Goal: Information Seeking & Learning: Compare options

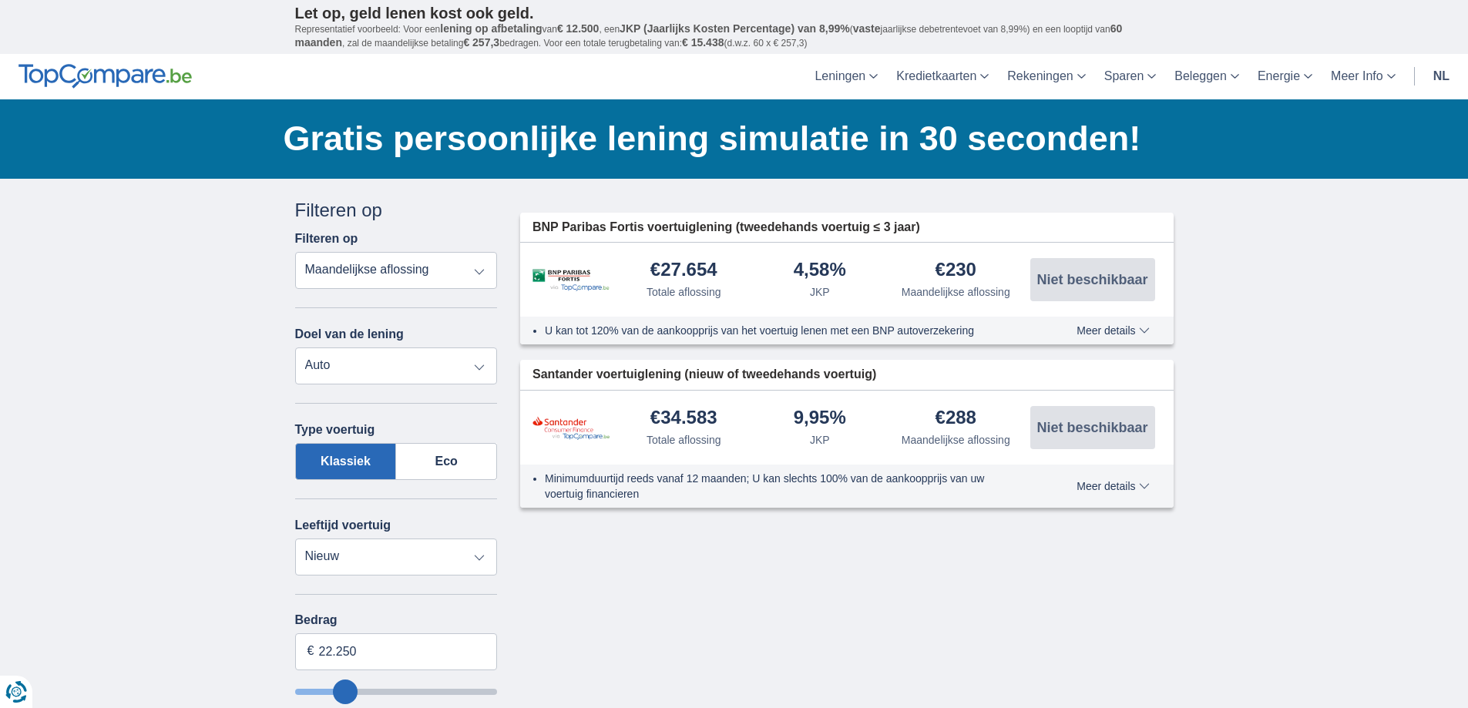
select select "vehicleLoan"
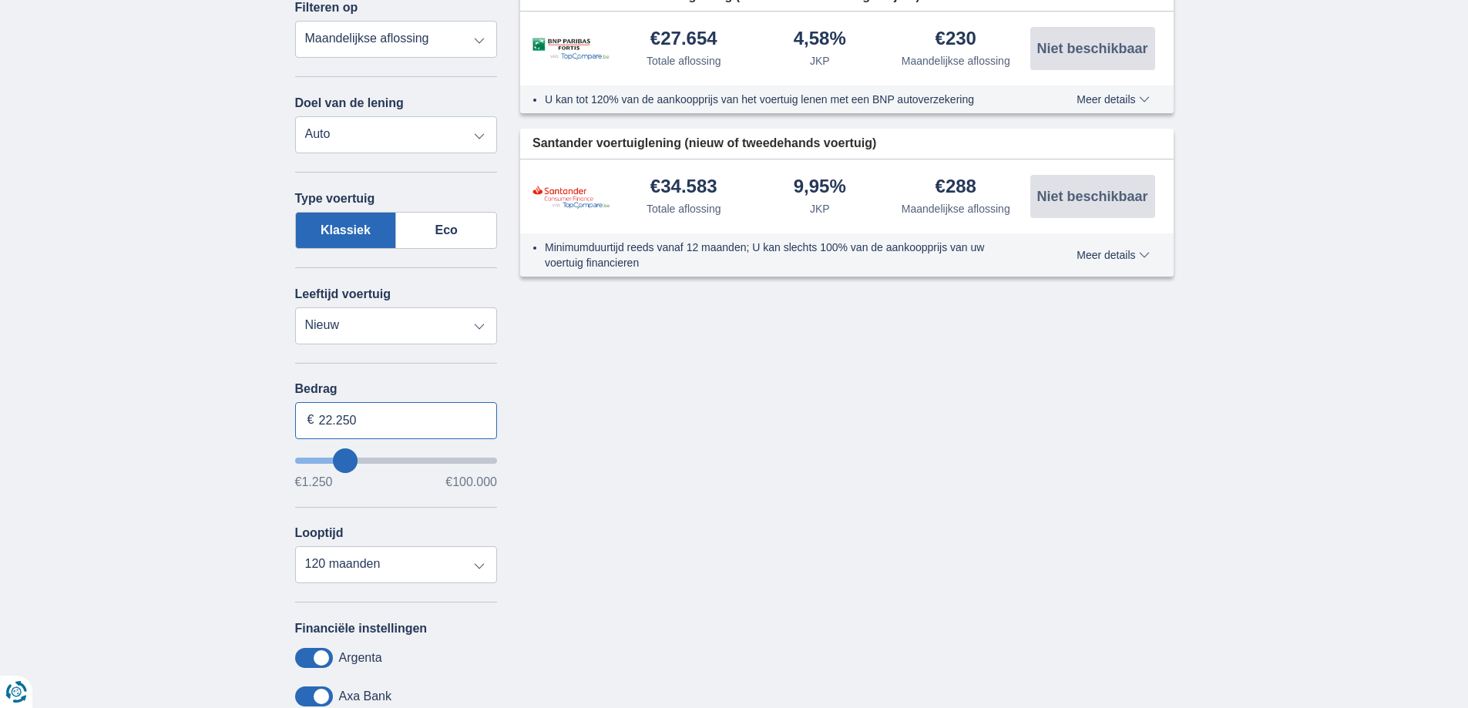
click at [331, 421] on input "22.250" at bounding box center [396, 420] width 203 height 37
click at [346, 418] on input "22.250" at bounding box center [396, 420] width 203 height 37
click at [350, 420] on input "31.550" at bounding box center [396, 420] width 203 height 37
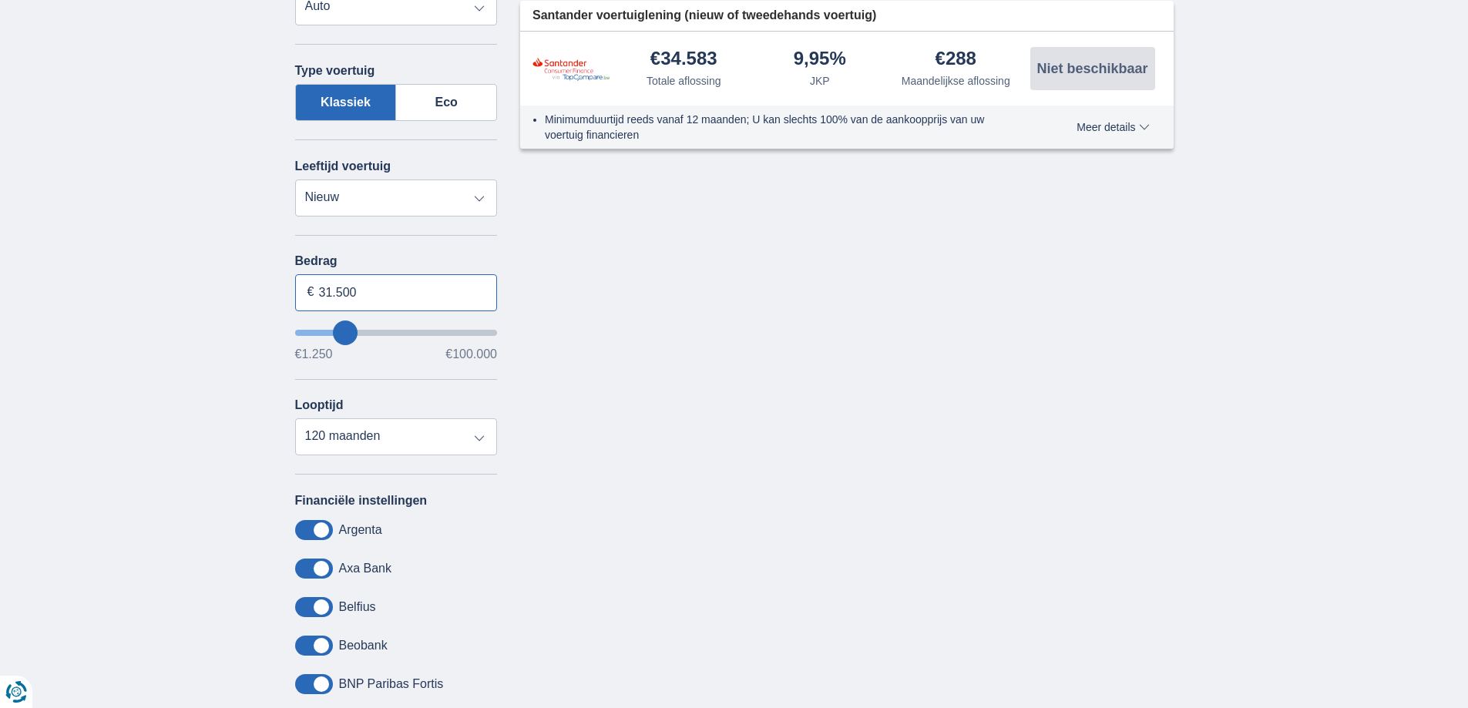
scroll to position [385, 0]
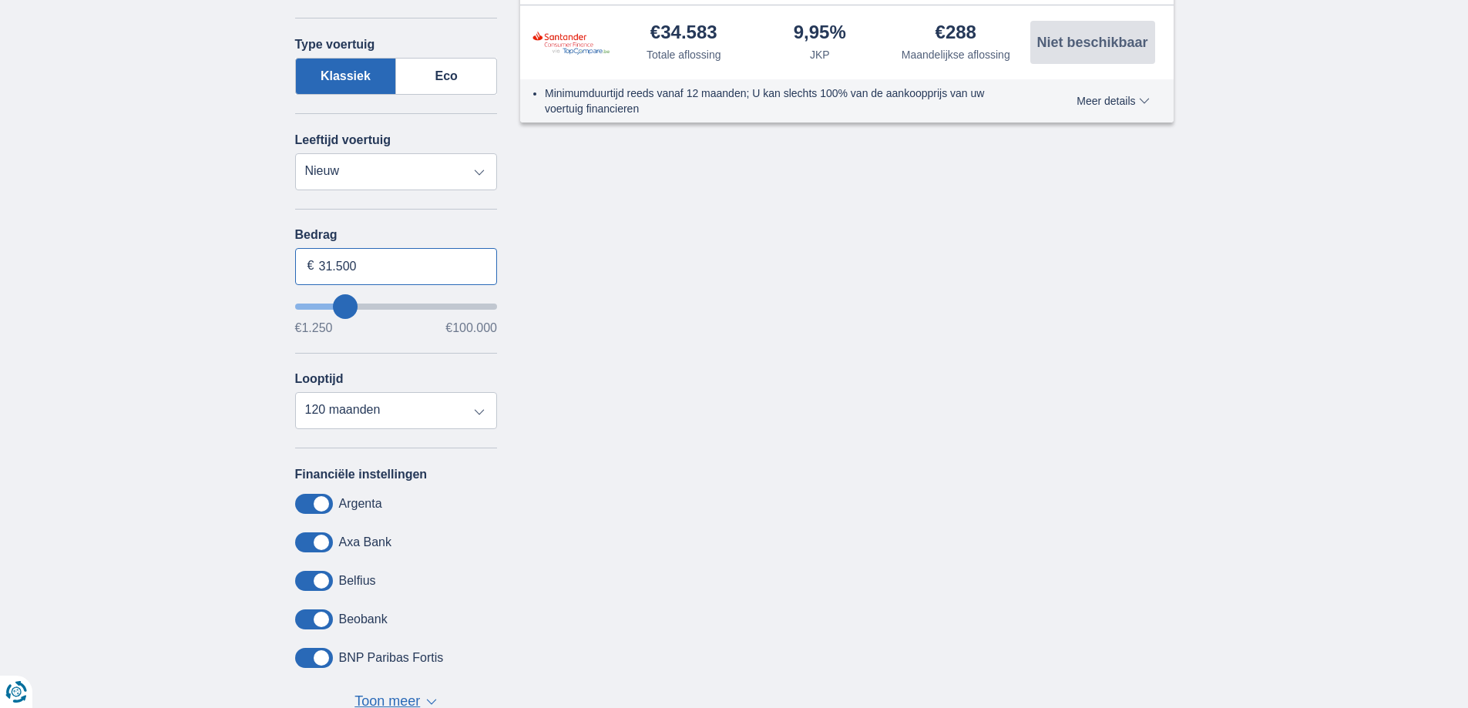
type input "31.500"
type input "31250"
select select "60"
click at [295, 392] on select "12 maanden 18 maanden 24 maanden 30 maanden 36 maanden 42 maanden 48 maanden 60…" at bounding box center [396, 410] width 203 height 37
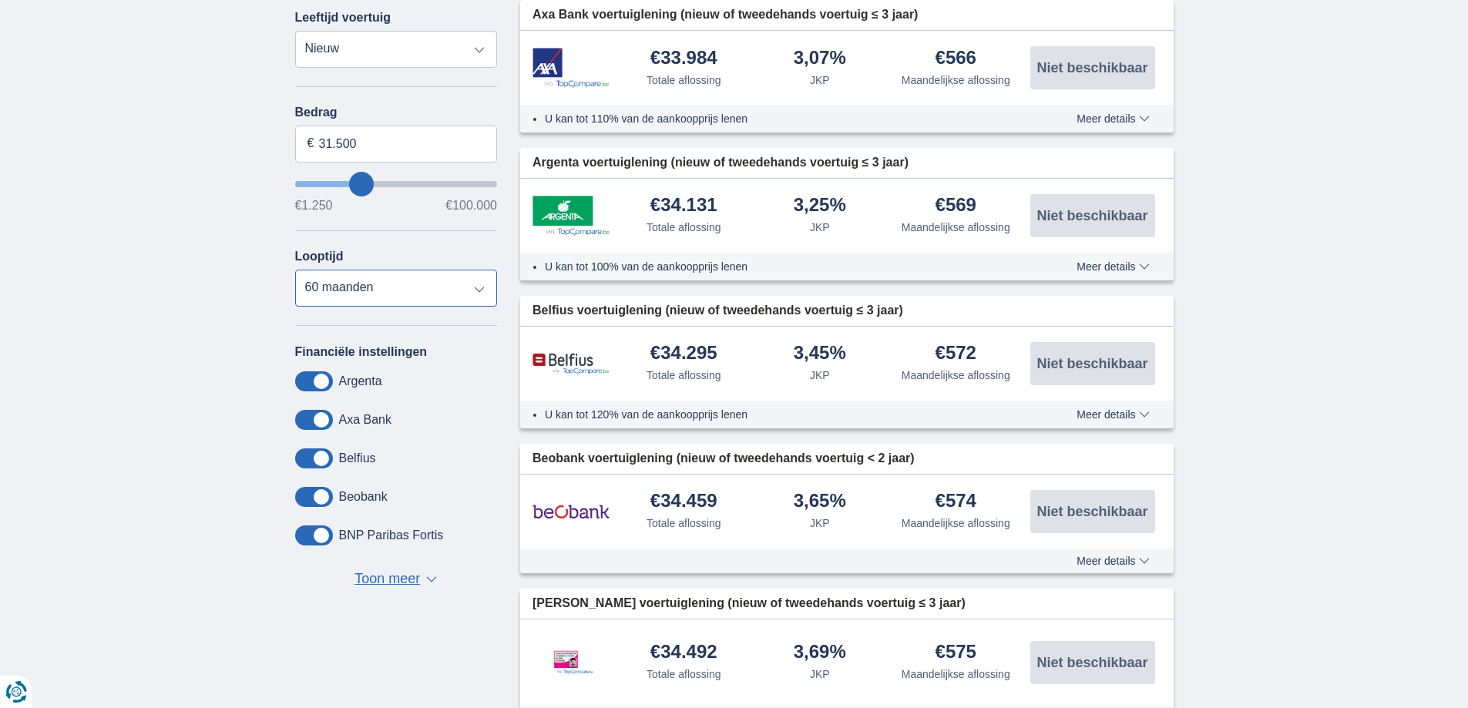
scroll to position [462, 0]
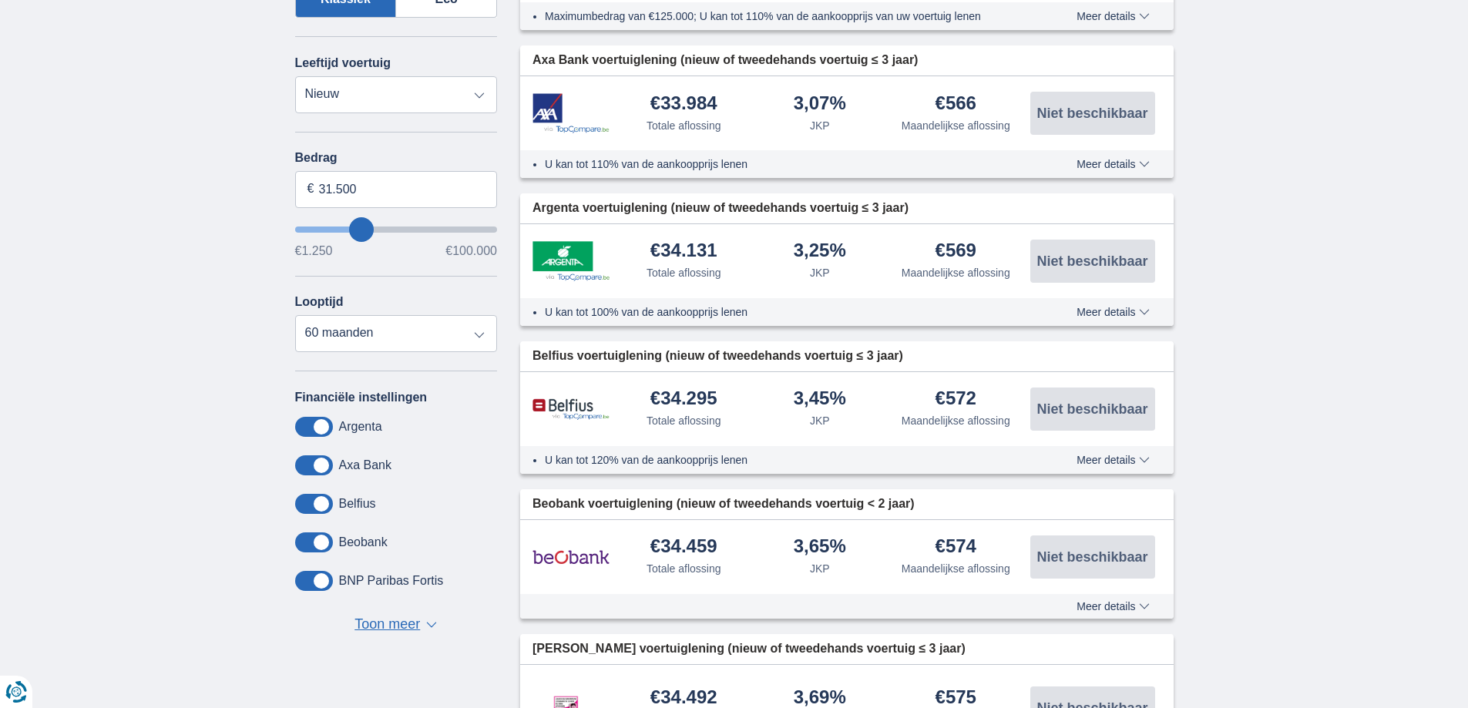
click at [410, 634] on span "Toon meer" at bounding box center [386, 625] width 65 height 20
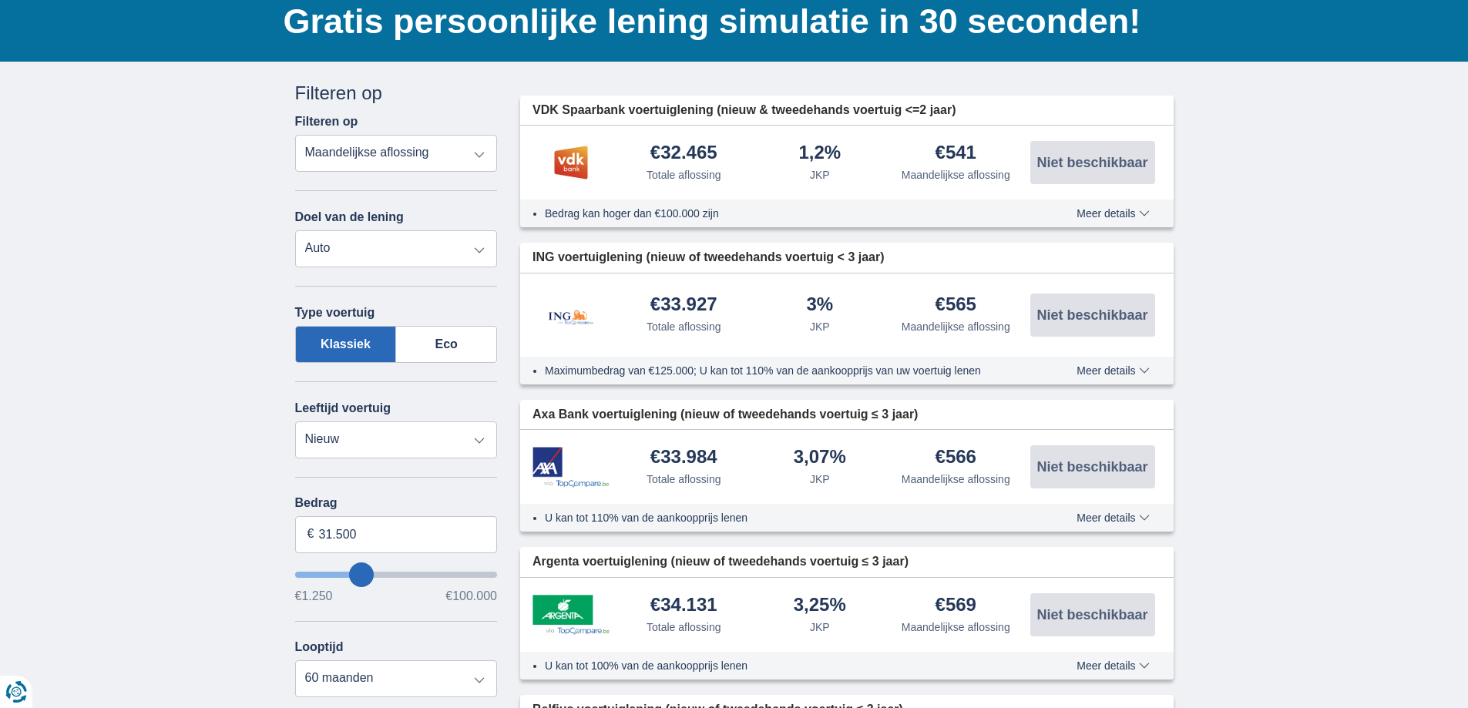
scroll to position [0, 0]
